Goal: Navigation & Orientation: Find specific page/section

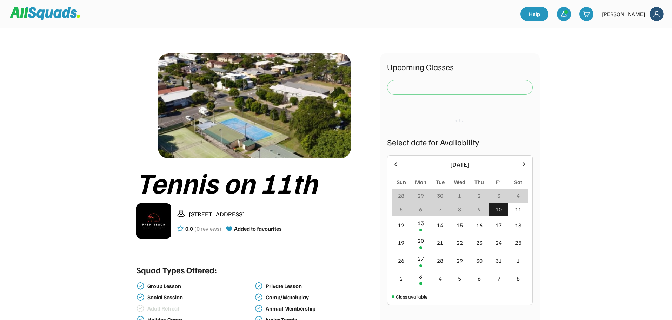
click at [657, 15] on img at bounding box center [657, 14] width 14 height 14
click at [643, 34] on link "Profile" at bounding box center [647, 31] width 41 height 14
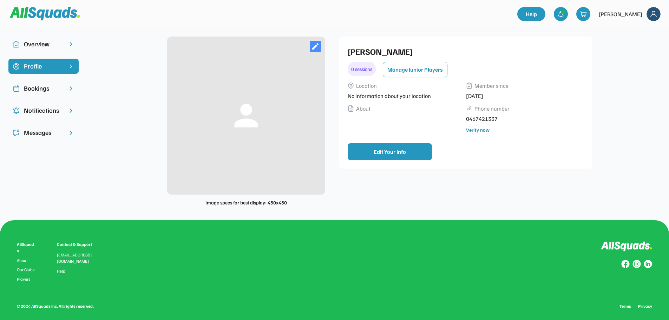
click at [34, 92] on div "Bookings" at bounding box center [43, 88] width 39 height 9
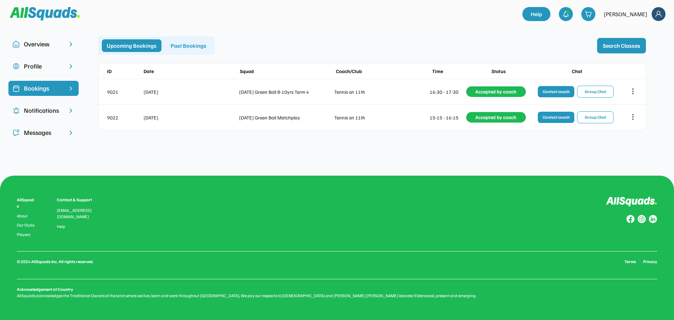
click at [50, 112] on div "Notifications" at bounding box center [43, 110] width 39 height 9
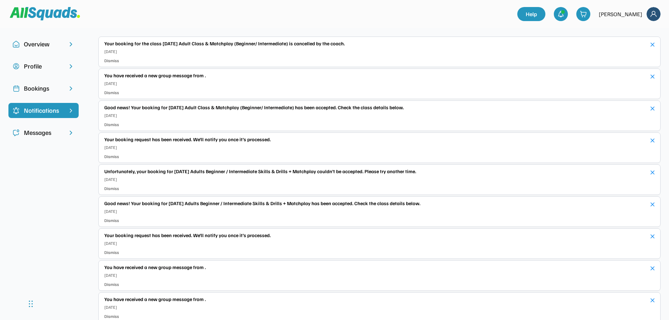
click at [43, 133] on div "Messages" at bounding box center [43, 132] width 39 height 9
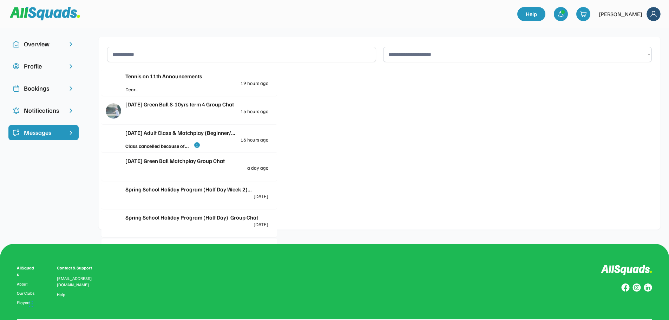
click at [190, 143] on div "Class cancelled because of..." at bounding box center [159, 145] width 69 height 7
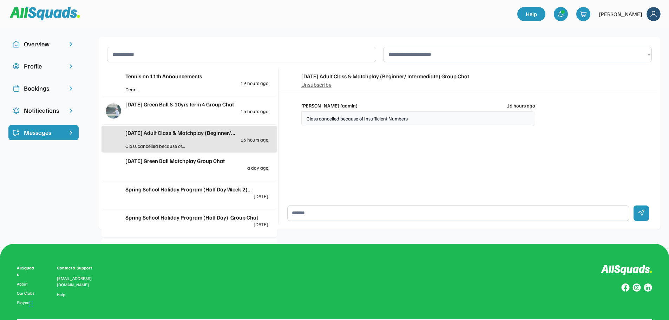
click at [39, 44] on div "Overview" at bounding box center [43, 43] width 39 height 9
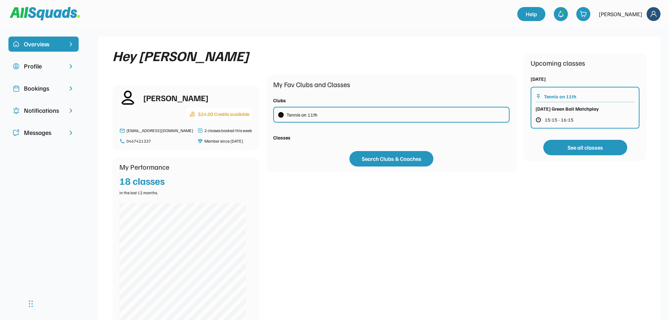
click at [38, 92] on div "Bookings" at bounding box center [43, 88] width 39 height 9
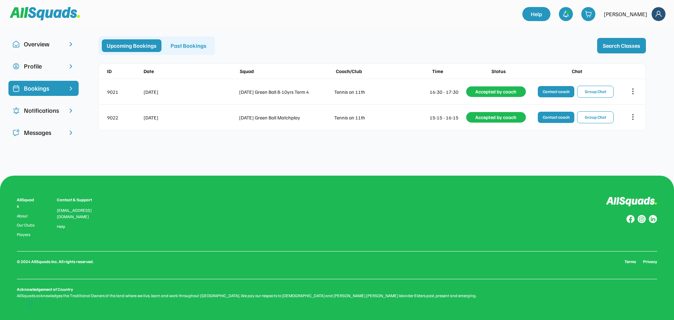
click at [54, 18] on img at bounding box center [45, 13] width 70 height 13
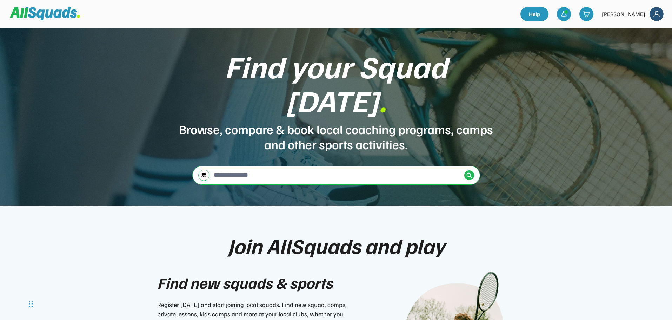
drag, startPoint x: 453, startPoint y: 0, endPoint x: 423, endPoint y: 18, distance: 34.6
click at [423, 18] on div at bounding box center [265, 14] width 511 height 20
